Goal: Check status: Check status

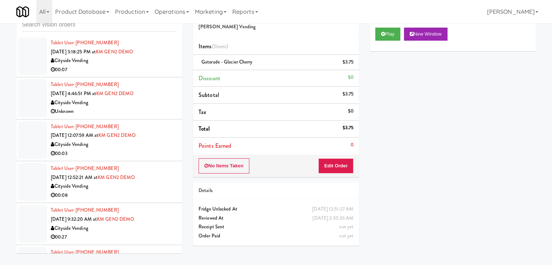
scroll to position [16559, 0]
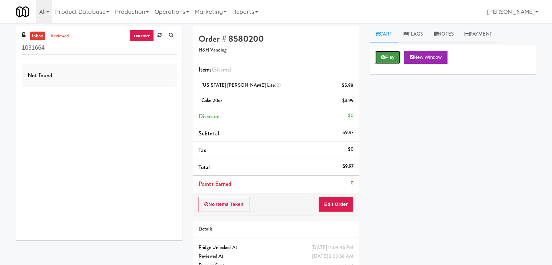
click at [384, 58] on icon at bounding box center [383, 57] width 4 height 5
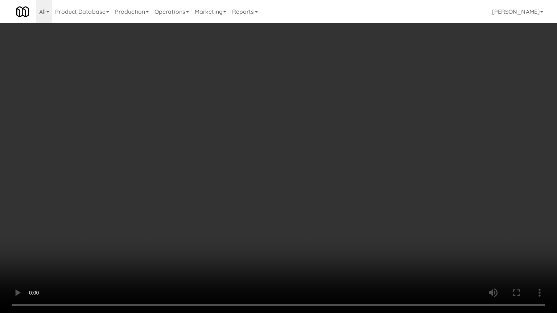
click at [322, 216] on video at bounding box center [278, 156] width 557 height 313
click at [321, 210] on video at bounding box center [278, 156] width 557 height 313
click at [300, 167] on video at bounding box center [278, 156] width 557 height 313
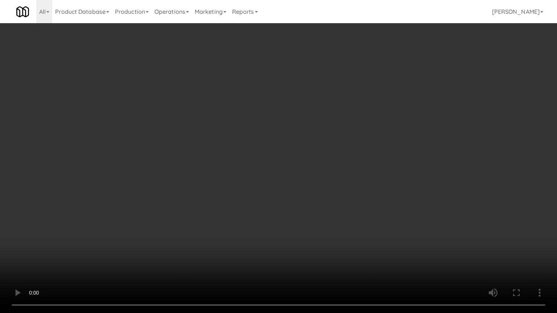
click at [300, 167] on video at bounding box center [278, 156] width 557 height 313
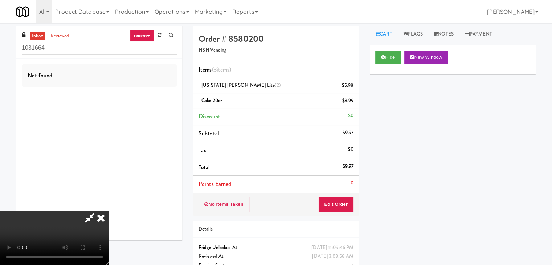
click at [109, 210] on icon at bounding box center [101, 217] width 16 height 15
